Goal: Information Seeking & Learning: Understand process/instructions

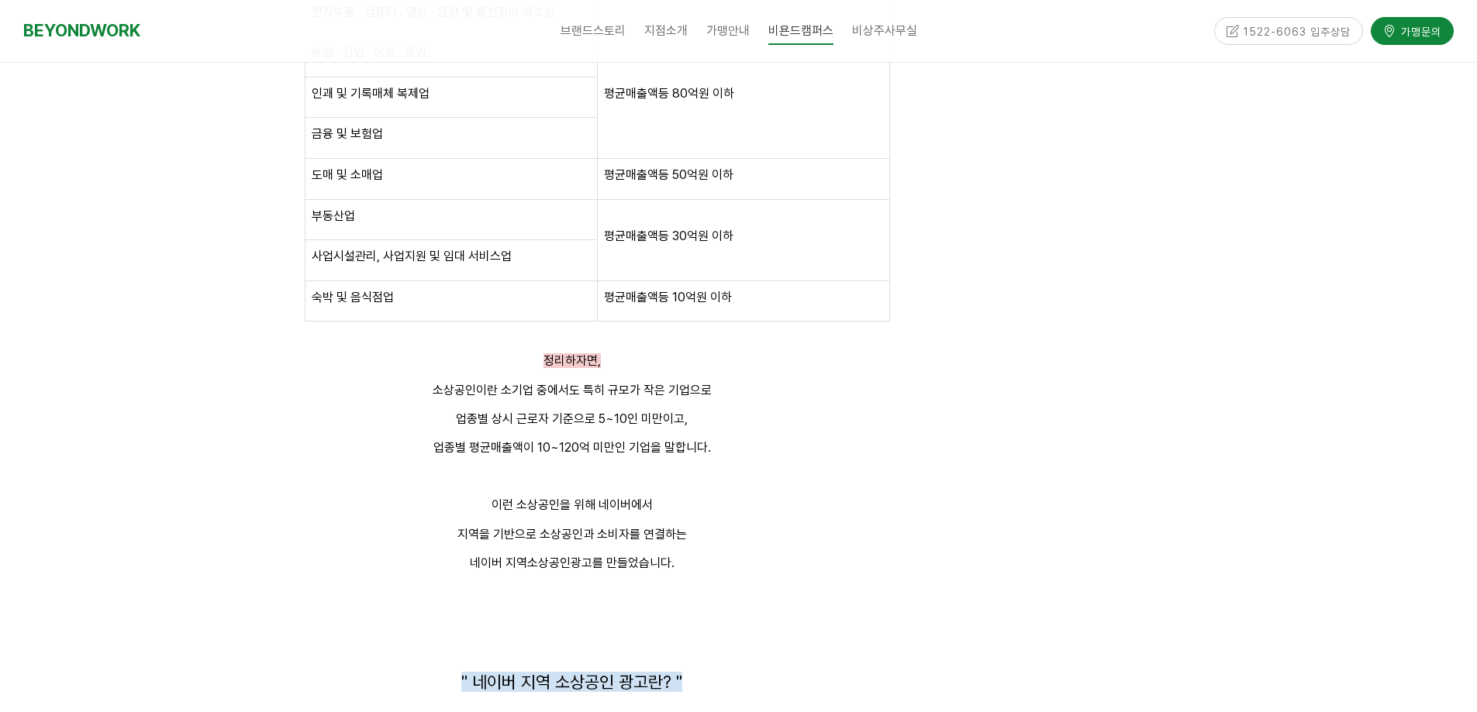
scroll to position [3024, 0]
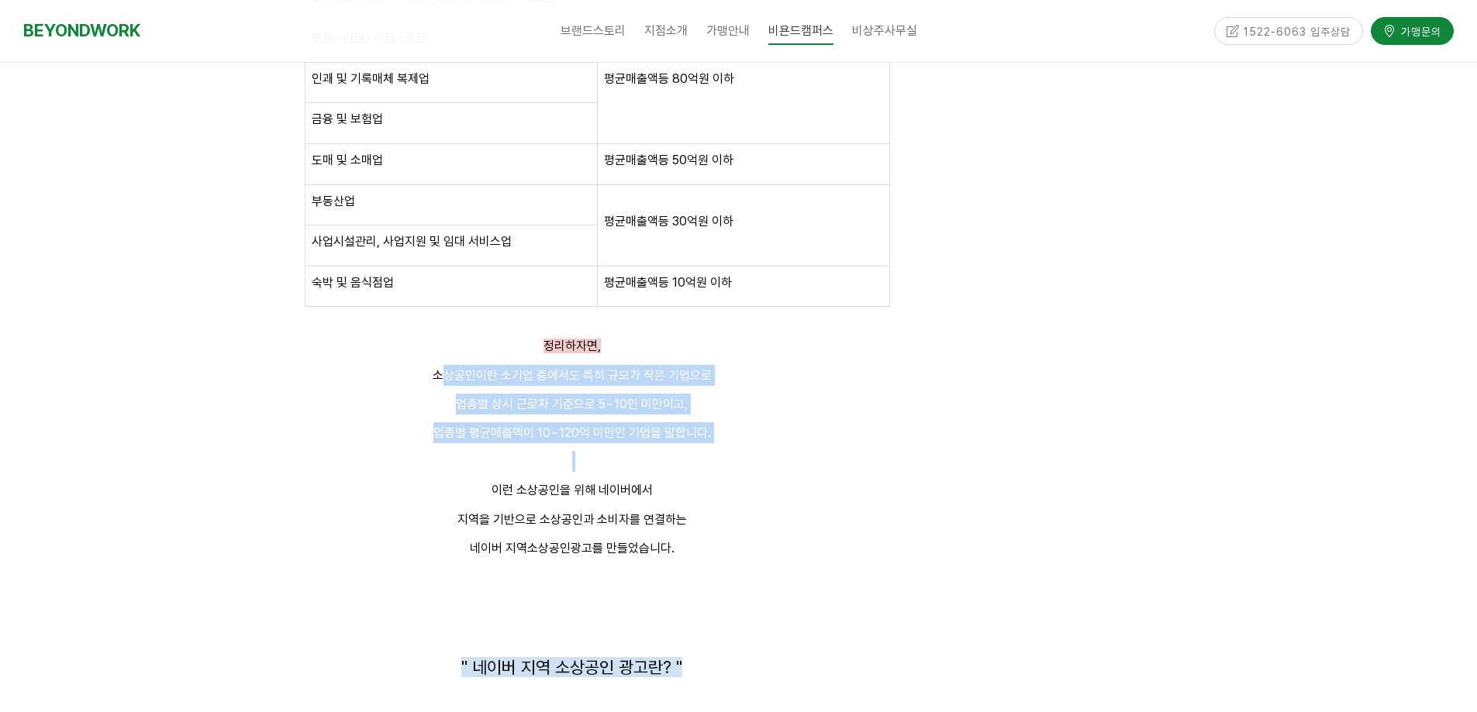
drag, startPoint x: 447, startPoint y: 380, endPoint x: 654, endPoint y: 455, distance: 221.0
click at [654, 455] on p at bounding box center [572, 461] width 636 height 21
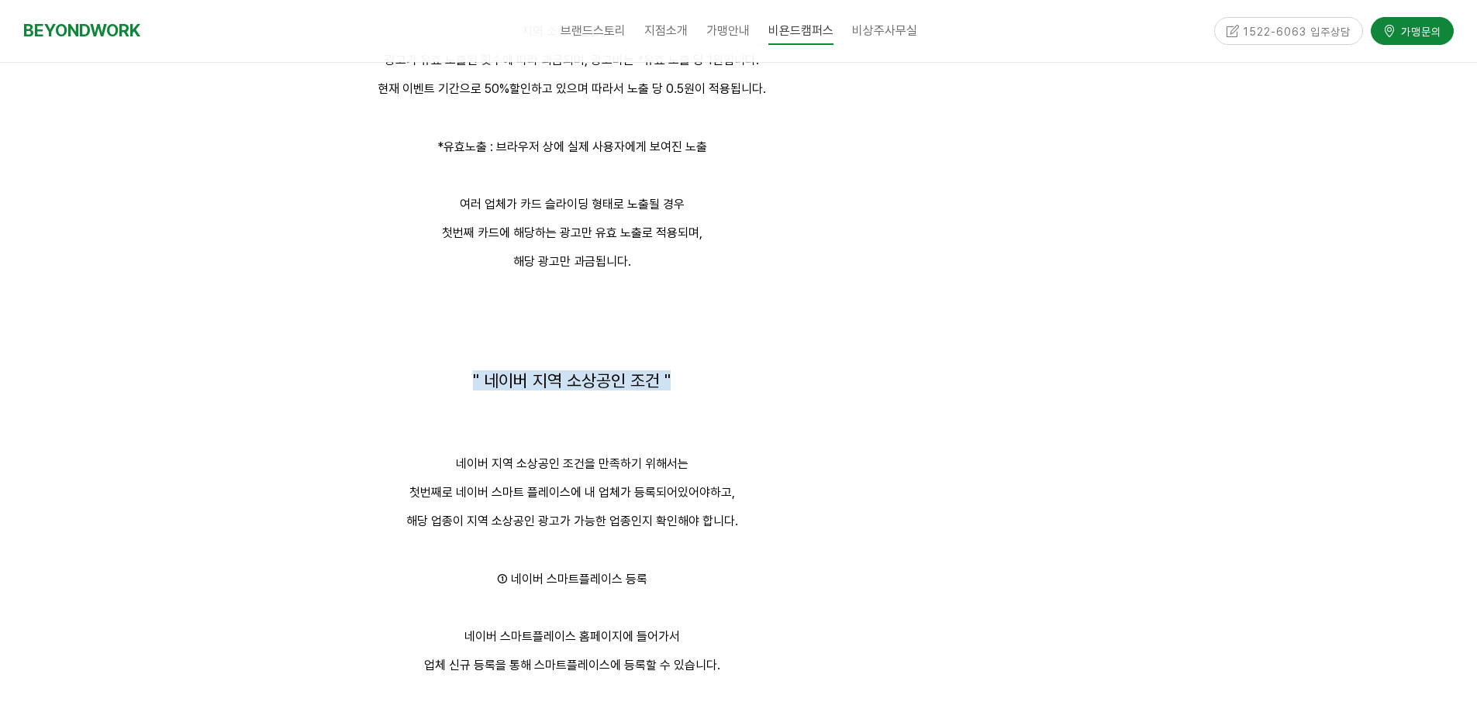
scroll to position [4187, 0]
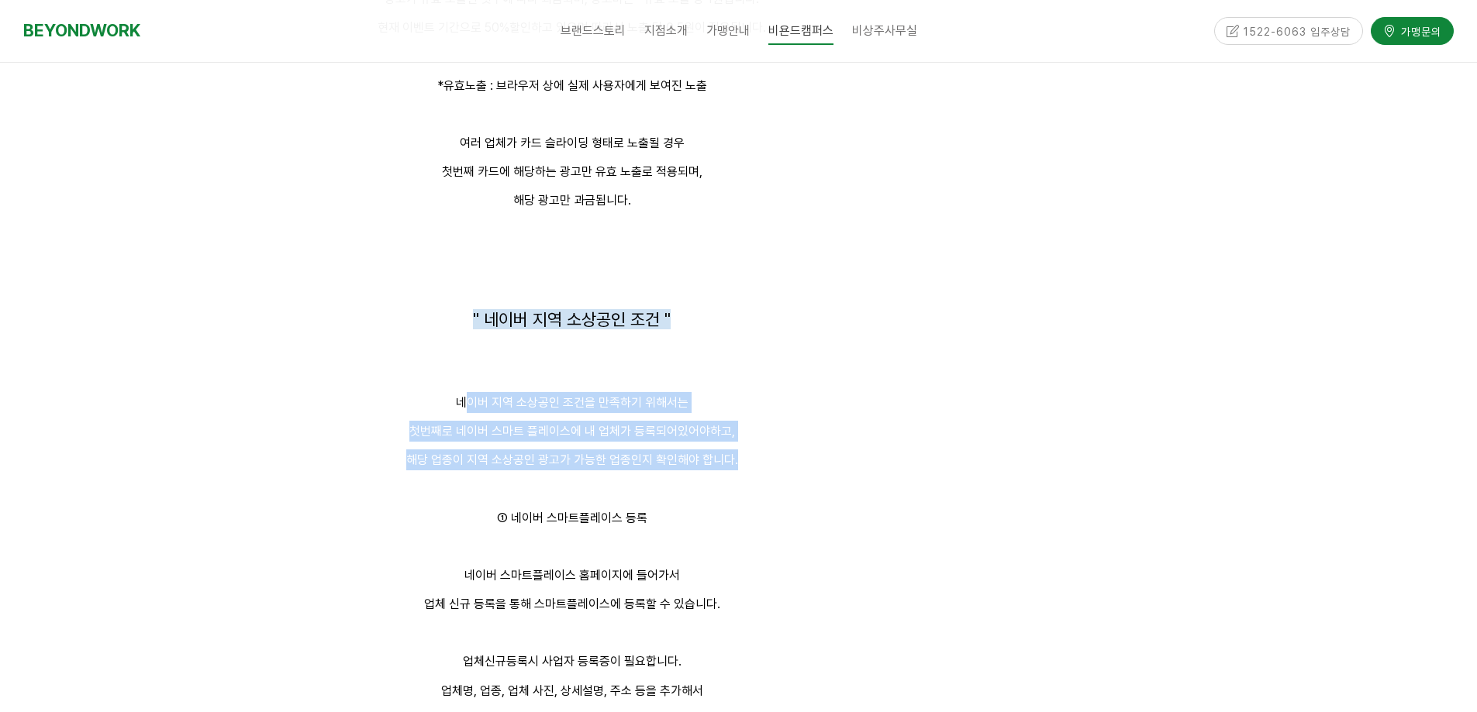
drag, startPoint x: 466, startPoint y: 408, endPoint x: 740, endPoint y: 463, distance: 279.2
click at [740, 463] on div "구분 규모기준 식료품 · 음료 제조업 평균매출액등 120억원 이하 의복 · 의복 액세서리 및 모피제품 제조업 전자부품 · 컴퓨터 · 영상 · …" at bounding box center [572, 647] width 636 height 3905
click at [740, 463] on p "해당 업종이 지역 소상공인 광고가 가능한 업종인지 확인해야 합니다." at bounding box center [572, 460] width 636 height 21
drag, startPoint x: 461, startPoint y: 395, endPoint x: 685, endPoint y: 460, distance: 233.1
click at [685, 459] on div "구분 규모기준 식료품 · 음료 제조업 평균매출액등 120억원 이하 의복 · 의복 액세서리 및 모피제품 제조업 전자부품 · 컴퓨터 · 영상 · …" at bounding box center [572, 647] width 636 height 3905
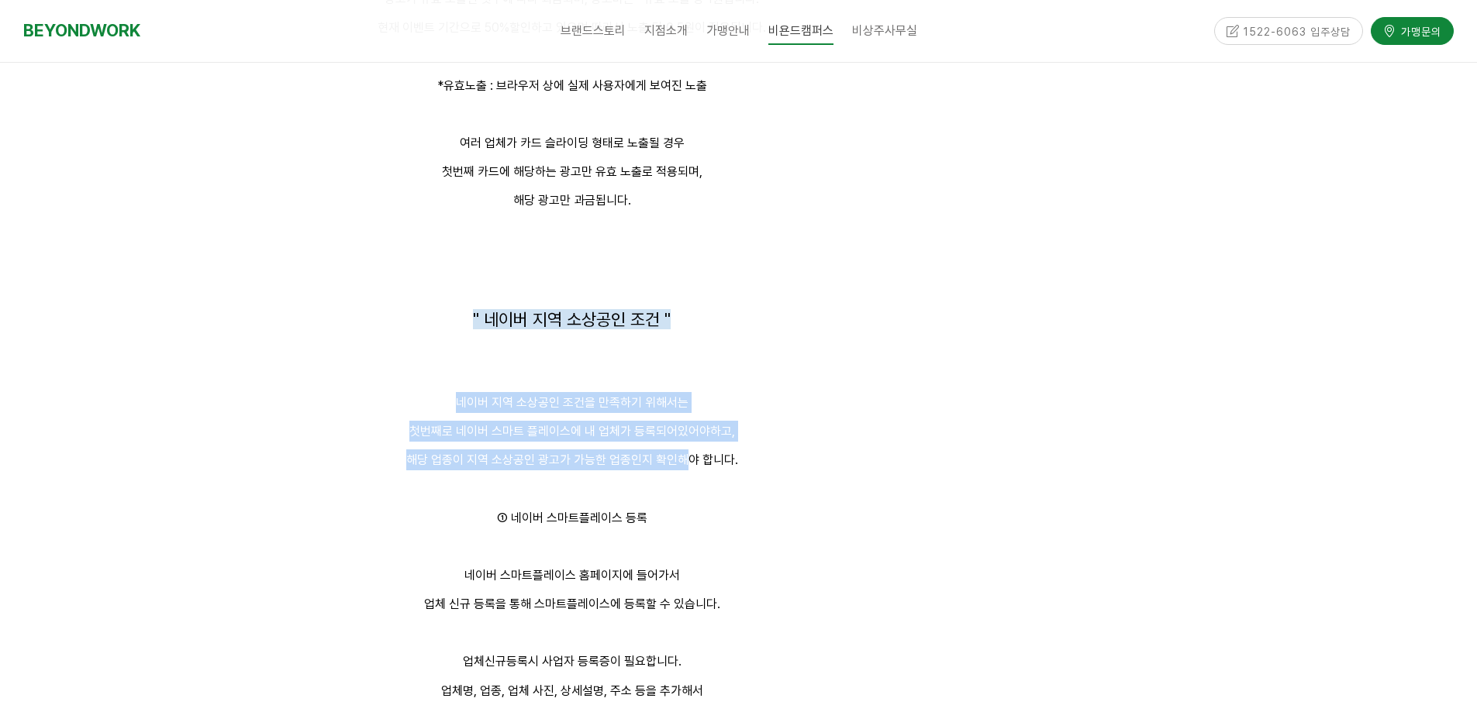
click at [686, 460] on p "해당 업종이 지역 소상공인 광고가 가능한 업종인지 확인해야 합니다." at bounding box center [572, 460] width 636 height 21
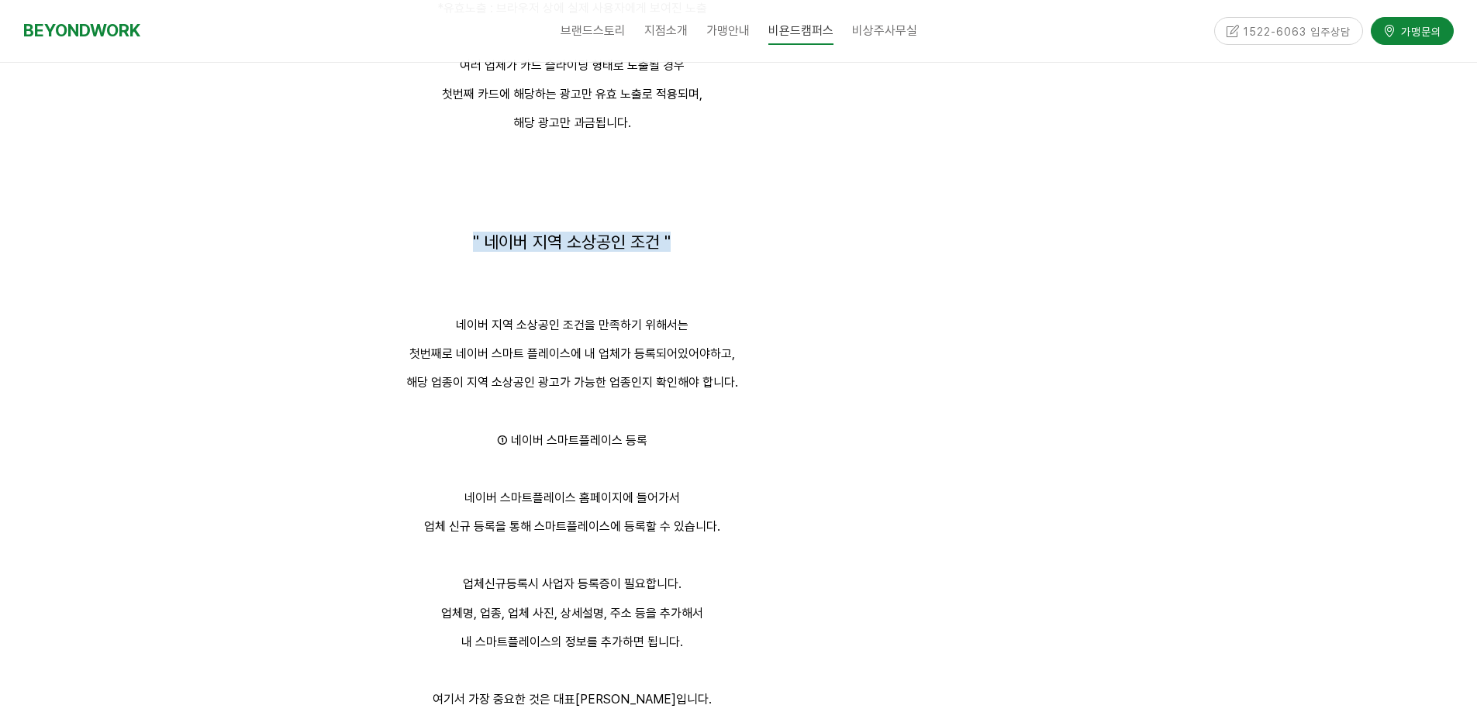
click at [786, 424] on div "구분 규모기준 식료품 · 음료 제조업 평균매출액등 120억원 이하 의복 · 의복 액세서리 및 모피제품 제조업 전자부품 · 컴퓨터 · 영상 · …" at bounding box center [572, 570] width 636 height 3905
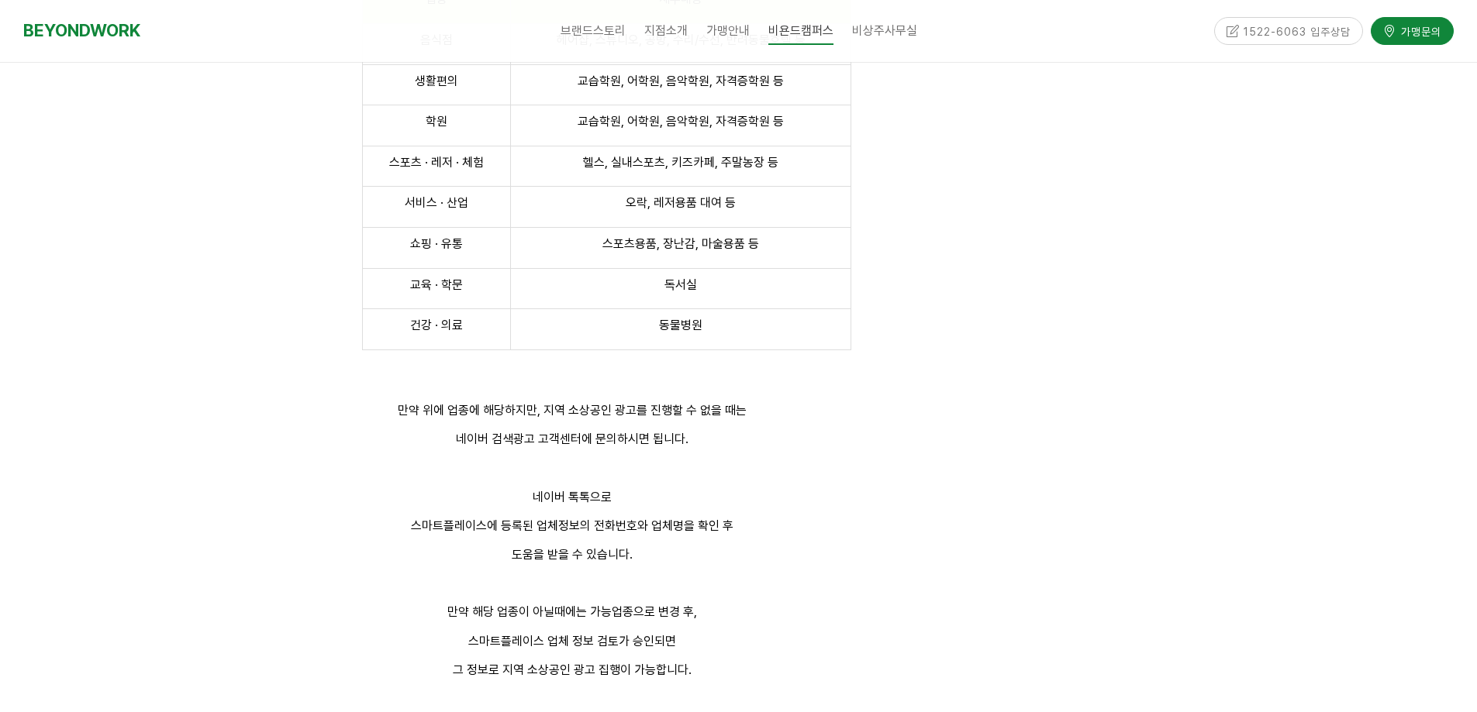
scroll to position [5504, 0]
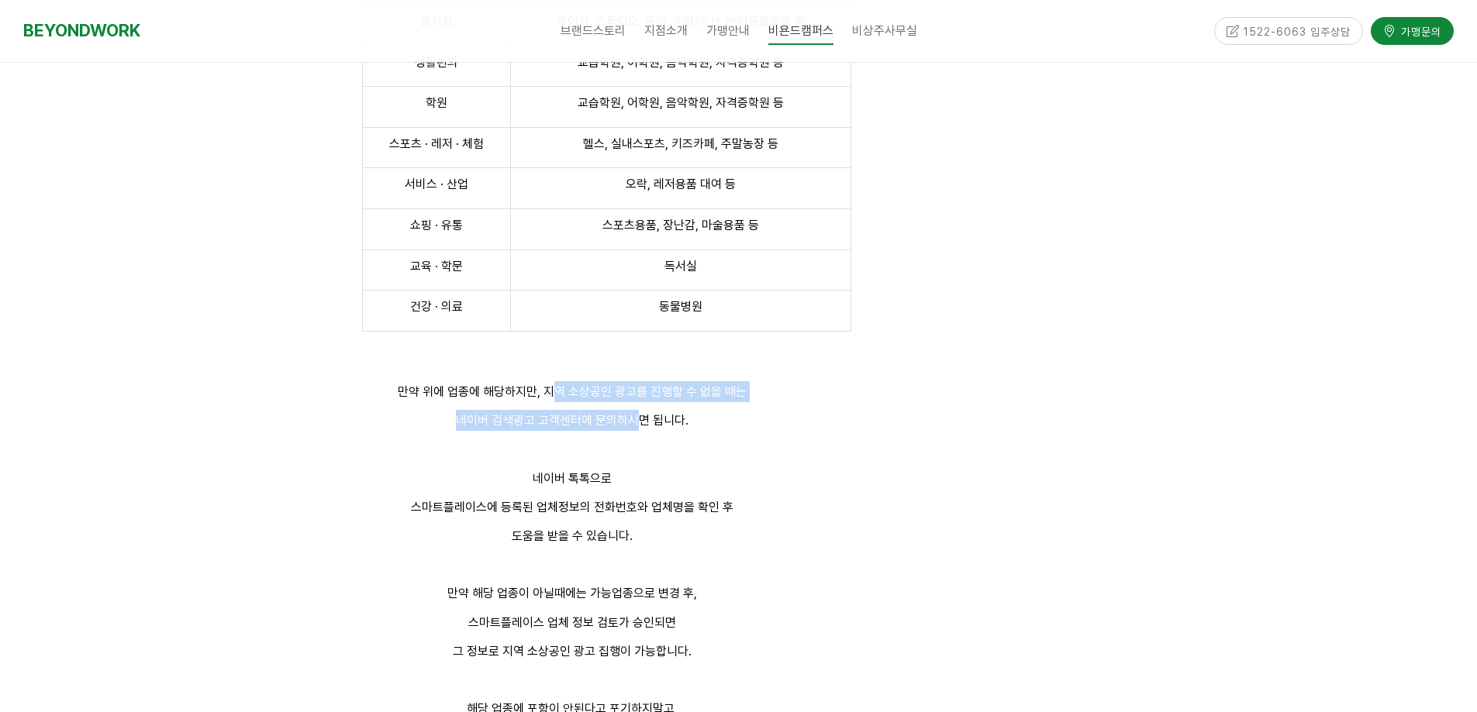
drag, startPoint x: 550, startPoint y: 393, endPoint x: 644, endPoint y: 426, distance: 99.6
click at [644, 427] on p "네이버 검색광고 고객센터에 문의하시면 됩니다." at bounding box center [572, 420] width 636 height 21
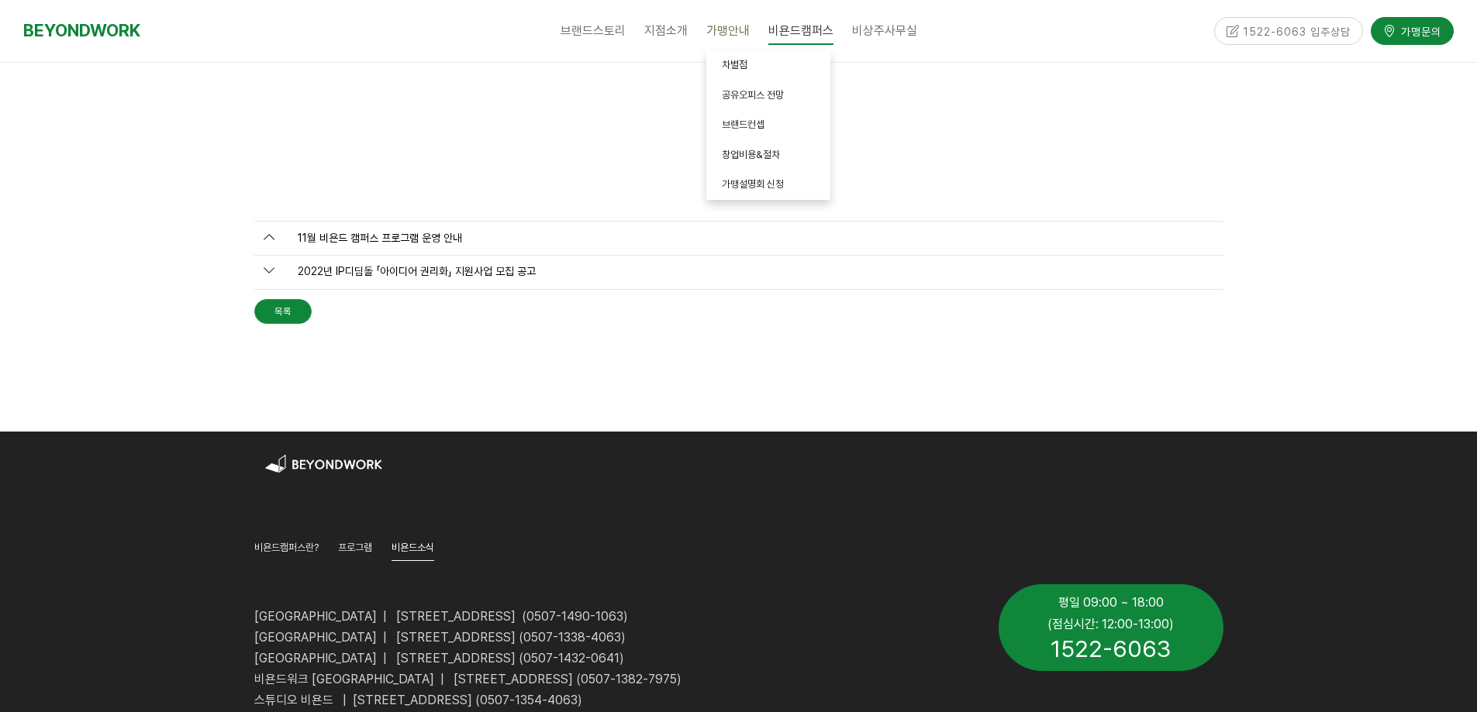
scroll to position [7120, 0]
